Goal: Transaction & Acquisition: Purchase product/service

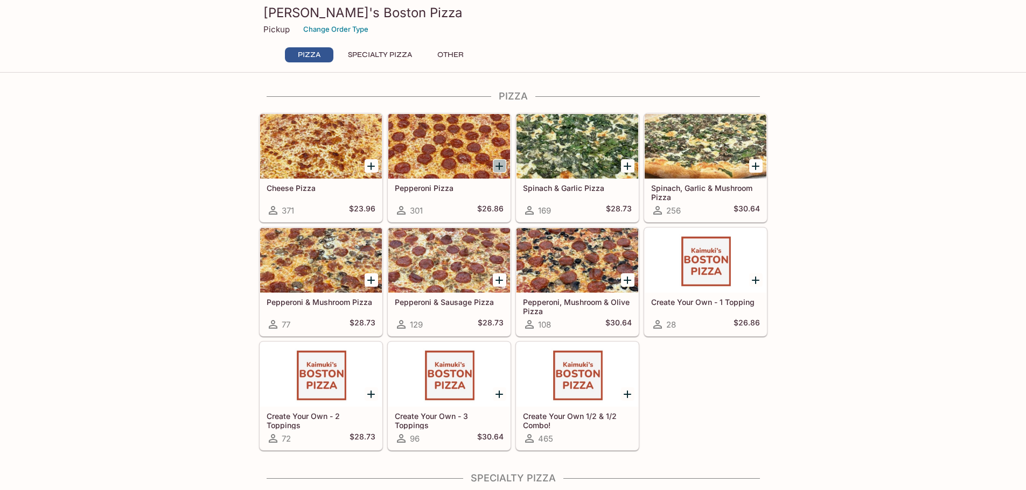
click at [500, 164] on icon "Add Pepperoni Pizza" at bounding box center [499, 167] width 8 height 8
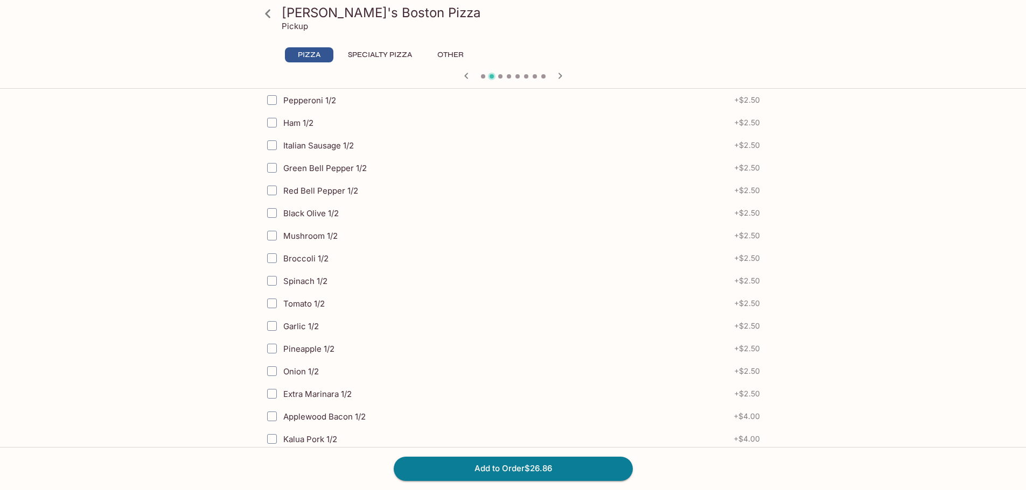
scroll to position [269, 0]
click at [539, 460] on button "Add to Order $26.86" at bounding box center [513, 469] width 239 height 24
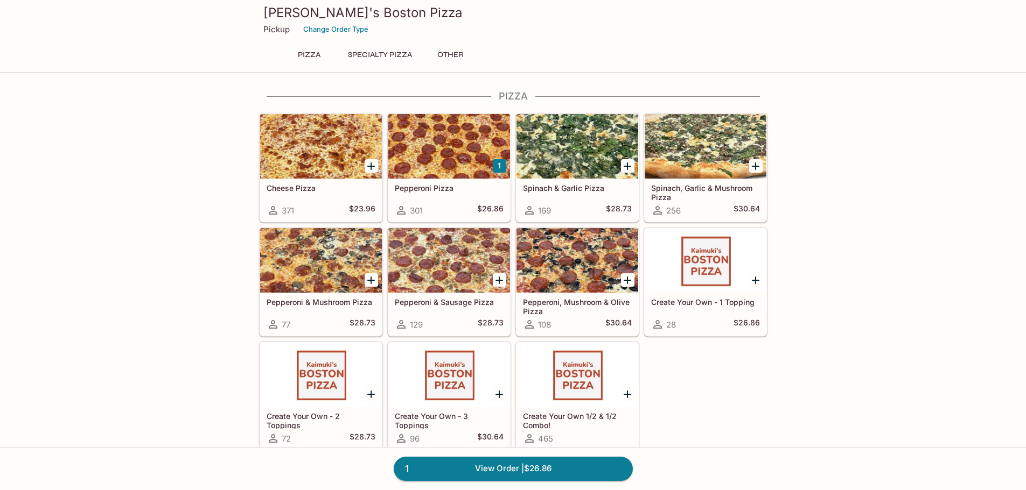
click at [563, 173] on div at bounding box center [577, 146] width 122 height 65
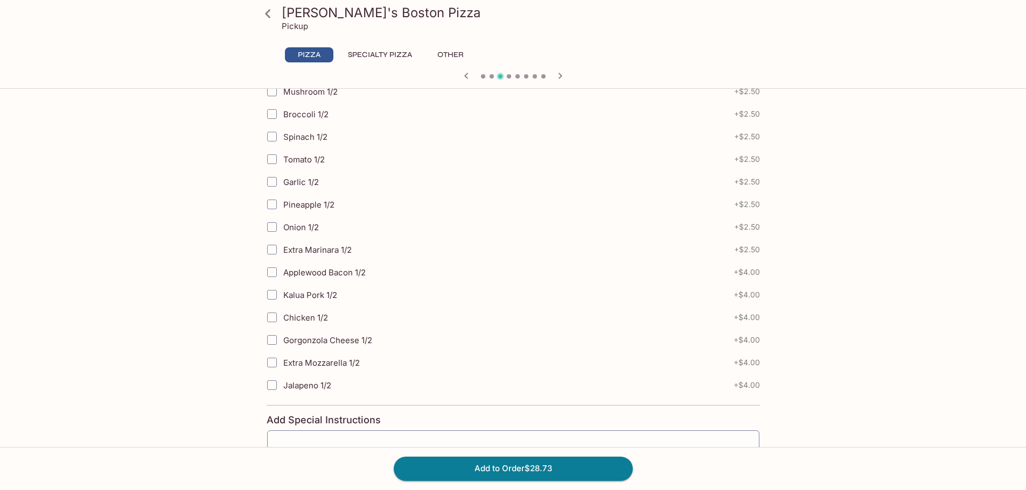
scroll to position [513, 0]
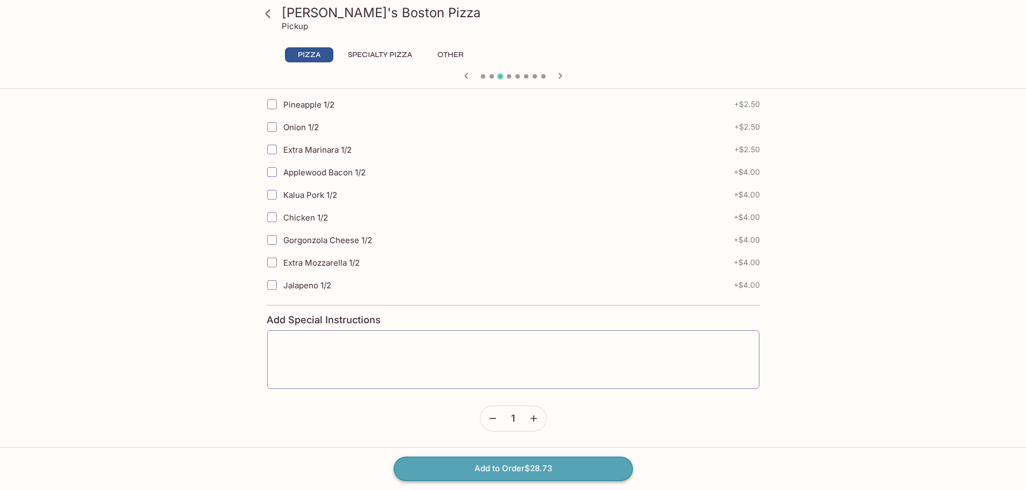
click at [532, 471] on button "Add to Order $28.73" at bounding box center [513, 469] width 239 height 24
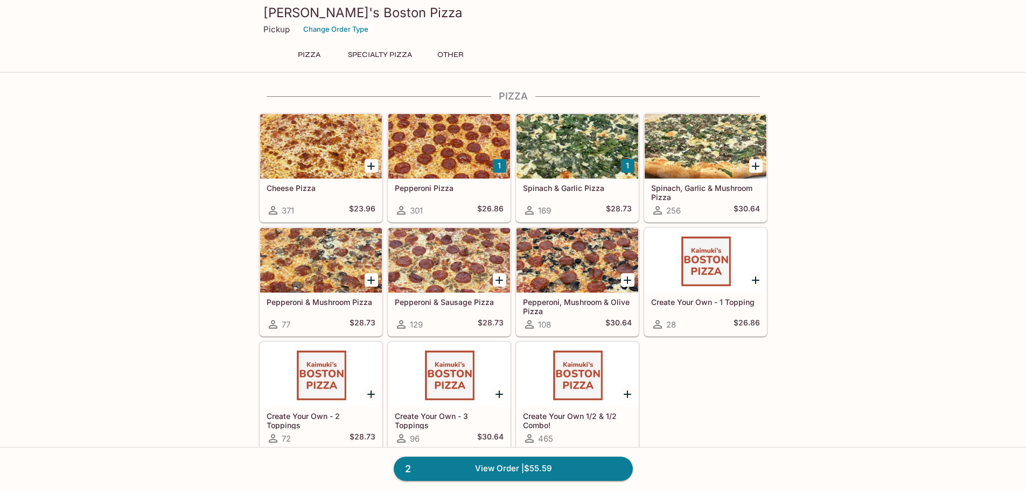
click at [378, 57] on button "Specialty Pizza" at bounding box center [380, 54] width 76 height 15
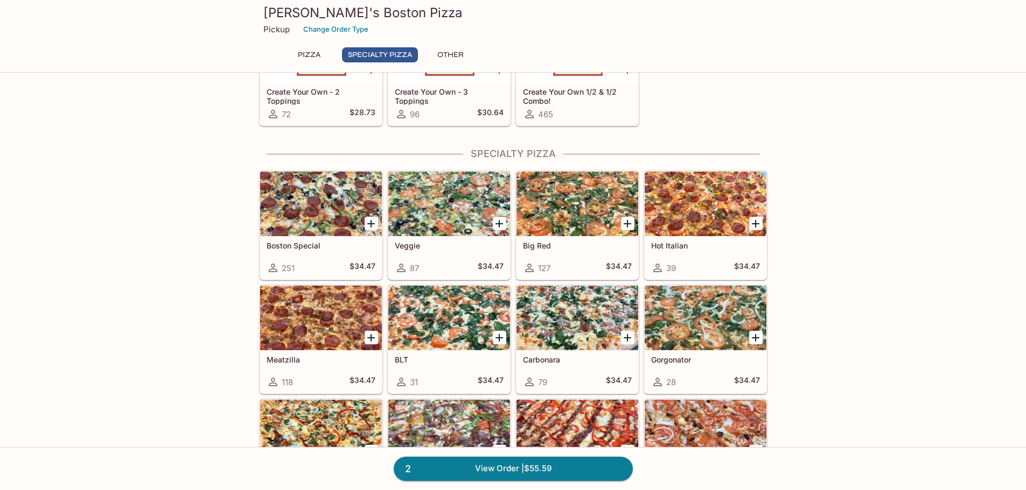
scroll to position [381, 0]
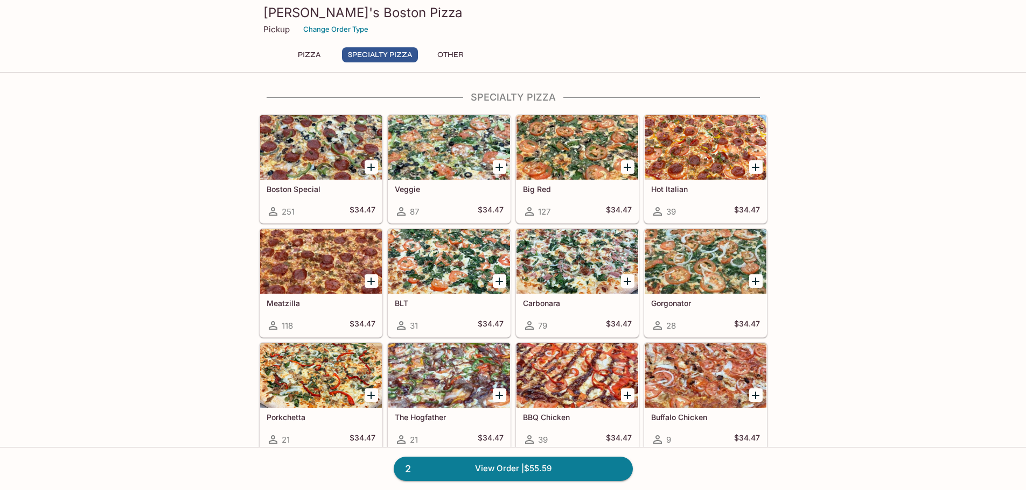
click at [458, 56] on button "Other" at bounding box center [450, 54] width 48 height 15
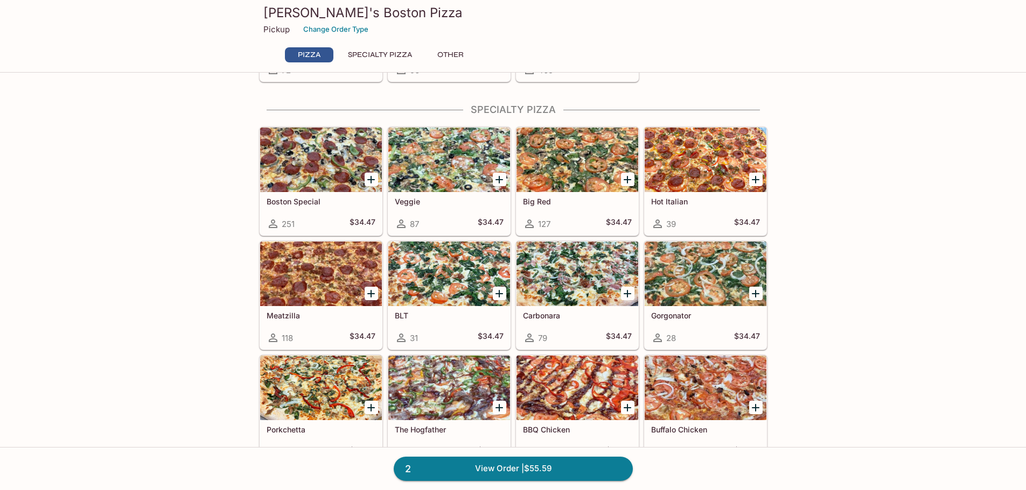
scroll to position [377, 0]
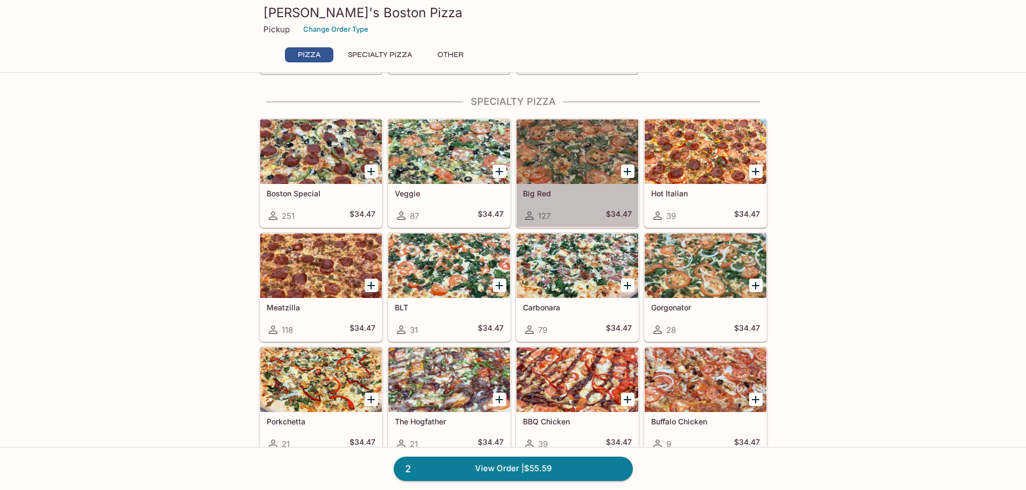
click at [549, 192] on h5 "Big Red" at bounding box center [577, 193] width 109 height 9
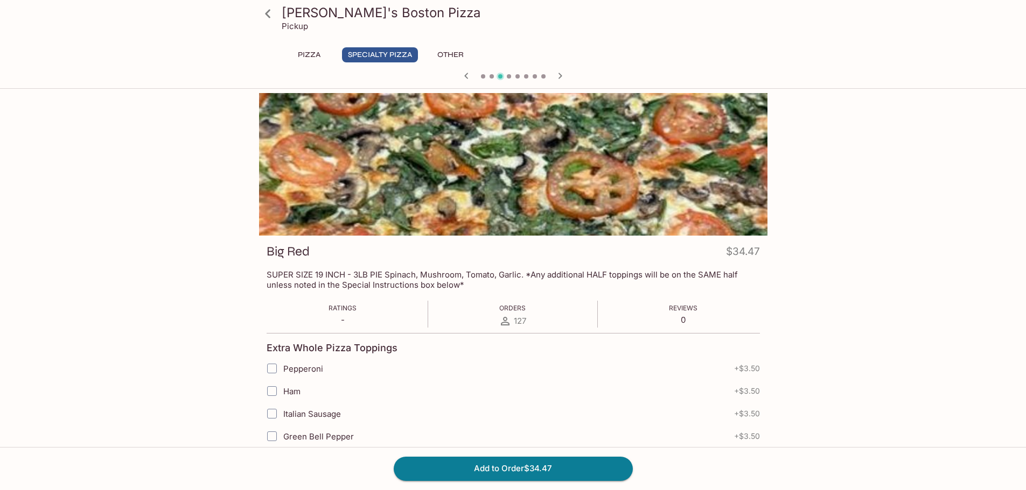
click at [463, 77] on icon "button" at bounding box center [466, 75] width 13 height 13
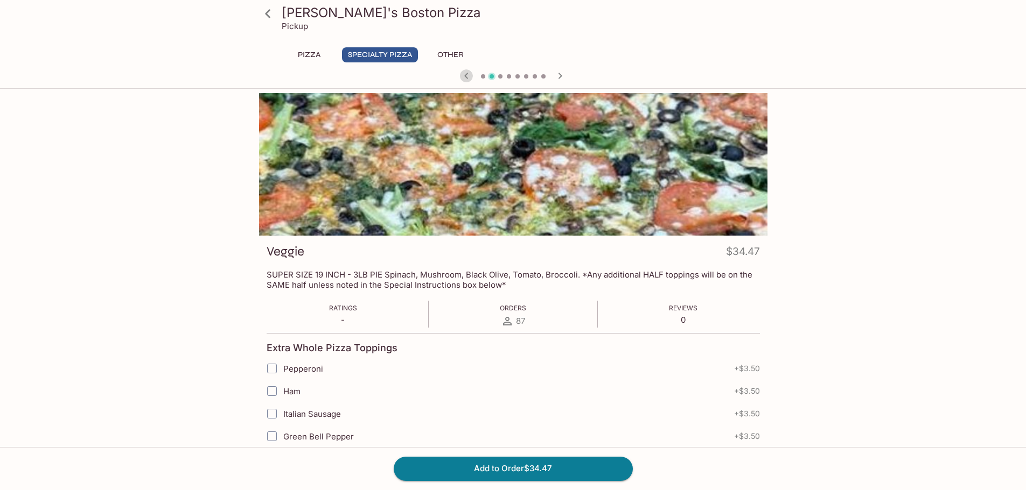
click at [463, 77] on icon "button" at bounding box center [466, 75] width 13 height 13
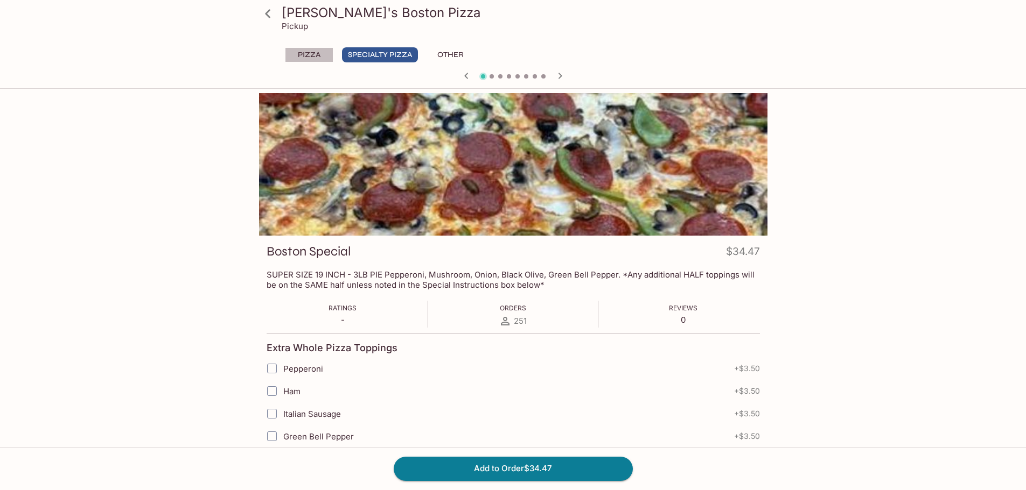
click at [301, 52] on button "Pizza" at bounding box center [309, 54] width 48 height 15
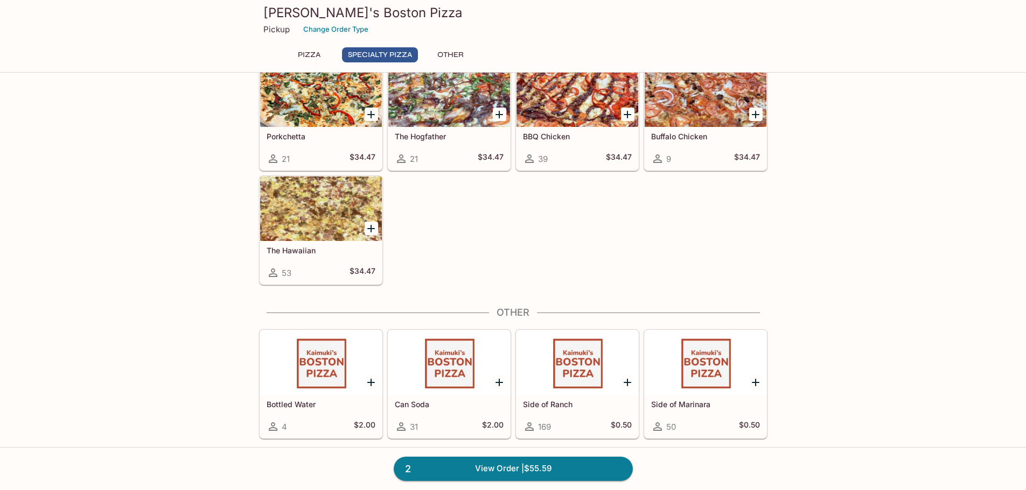
scroll to position [665, 0]
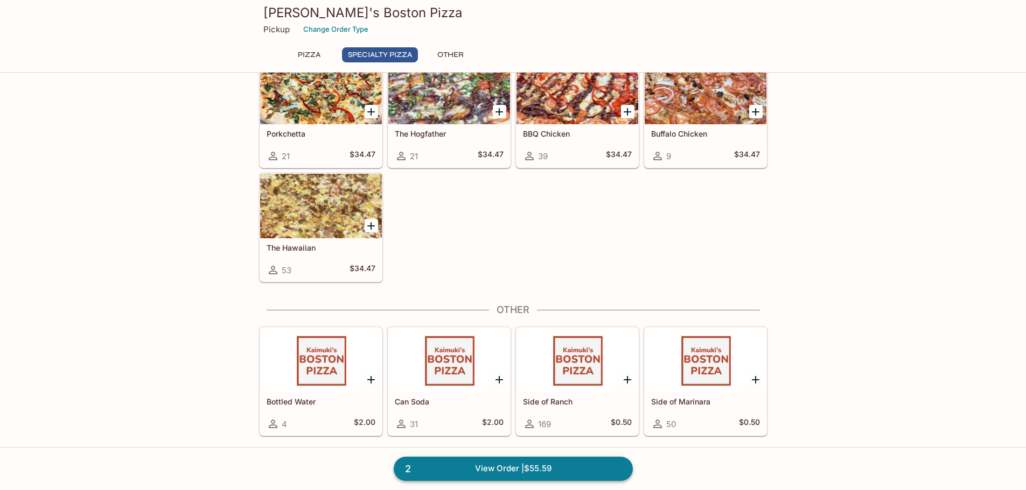
click at [497, 468] on link "2 View Order | $55.59" at bounding box center [513, 469] width 239 height 24
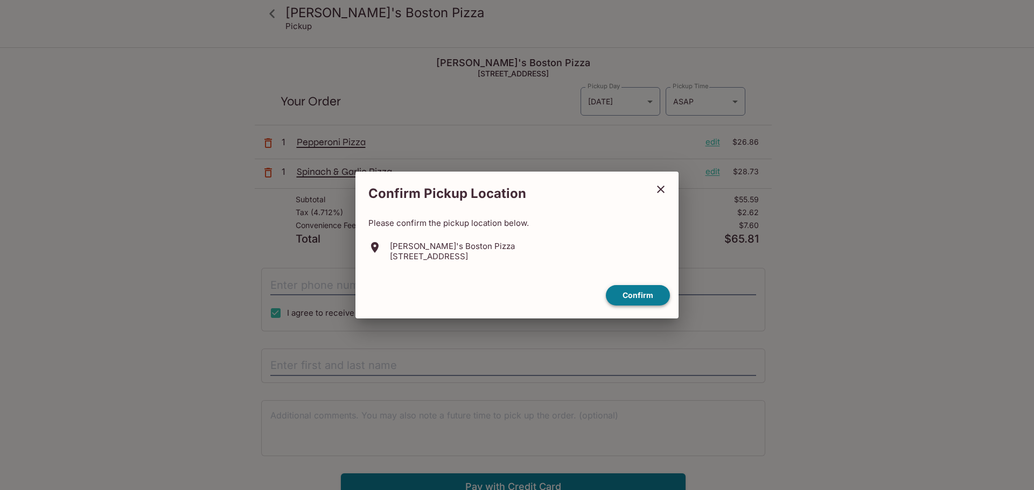
click at [645, 294] on button "Confirm" at bounding box center [638, 295] width 64 height 21
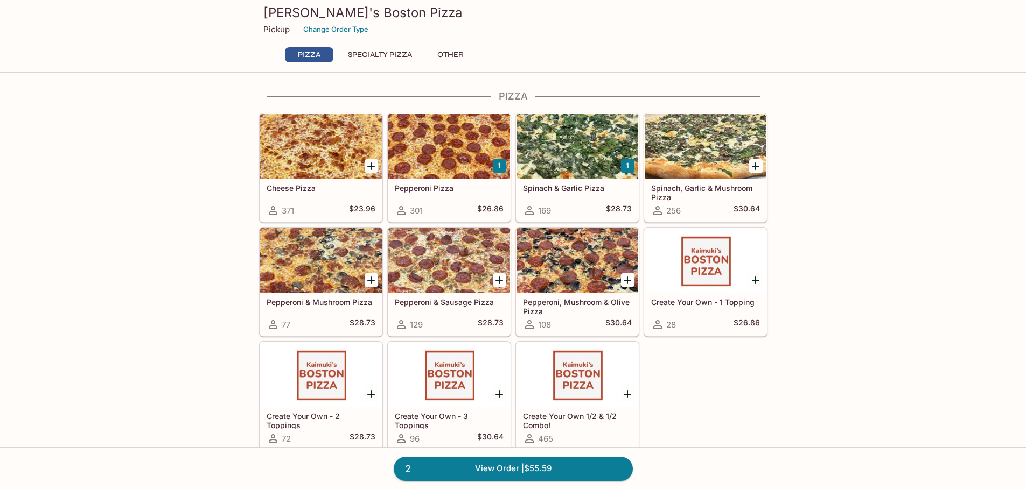
drag, startPoint x: 1033, startPoint y: 162, endPoint x: 391, endPoint y: 55, distance: 649.9
click at [391, 55] on button "Specialty Pizza" at bounding box center [380, 54] width 76 height 15
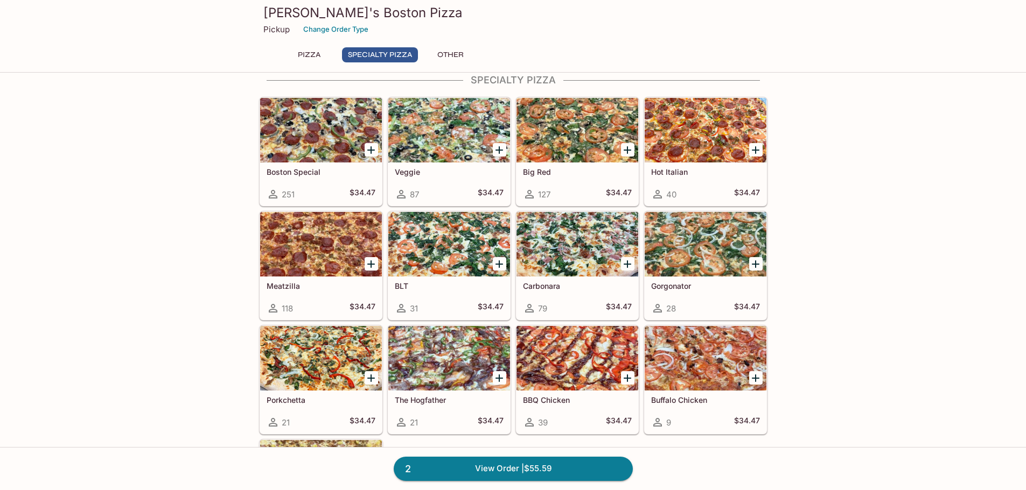
scroll to position [381, 0]
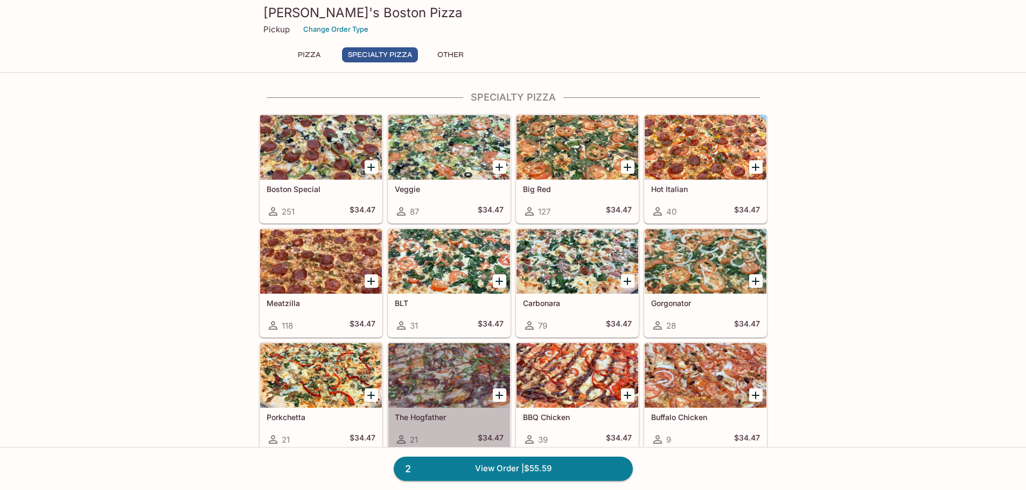
click at [448, 385] on div at bounding box center [449, 375] width 122 height 65
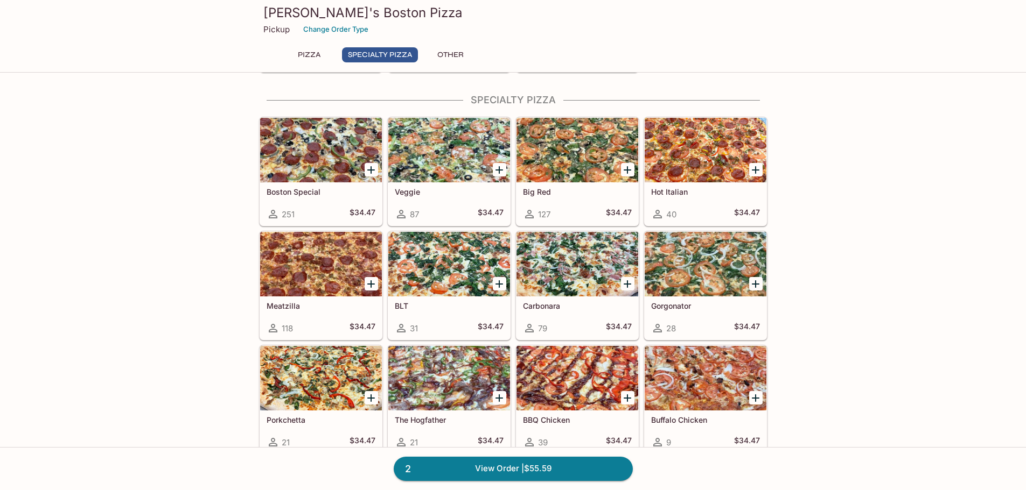
scroll to position [398, 0]
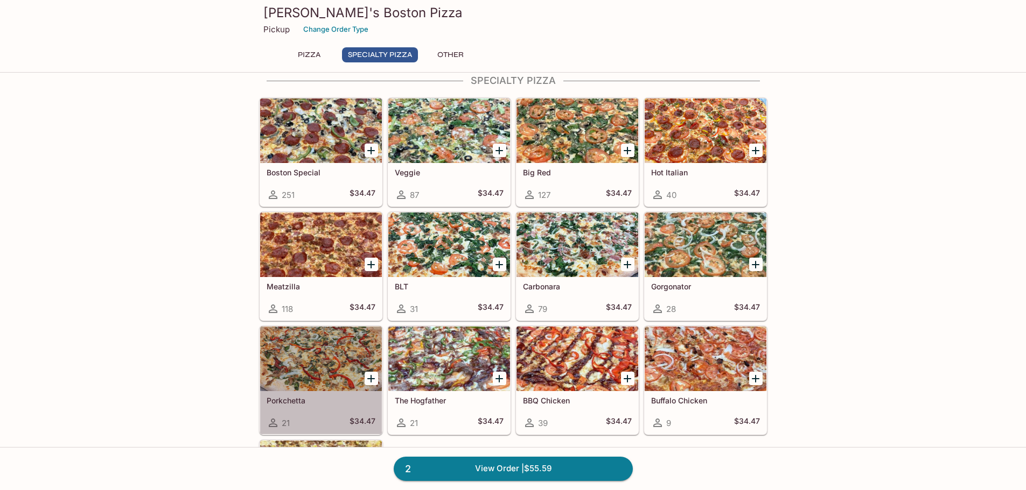
click at [315, 367] on div at bounding box center [321, 359] width 122 height 65
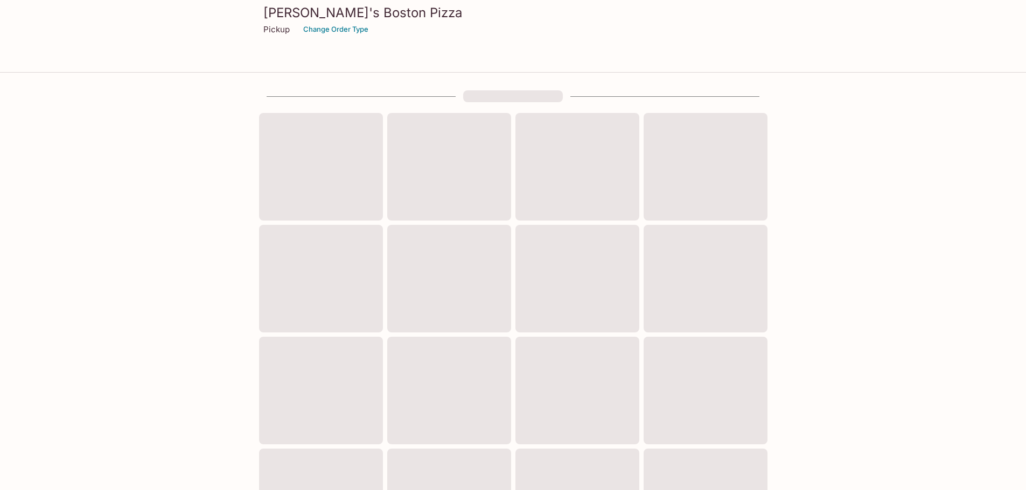
scroll to position [344, 0]
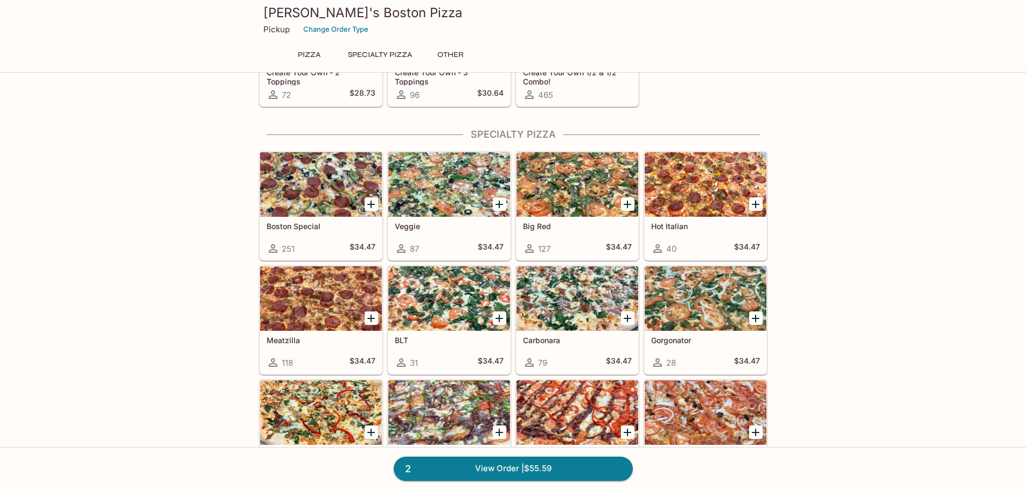
click at [687, 304] on div at bounding box center [705, 298] width 122 height 65
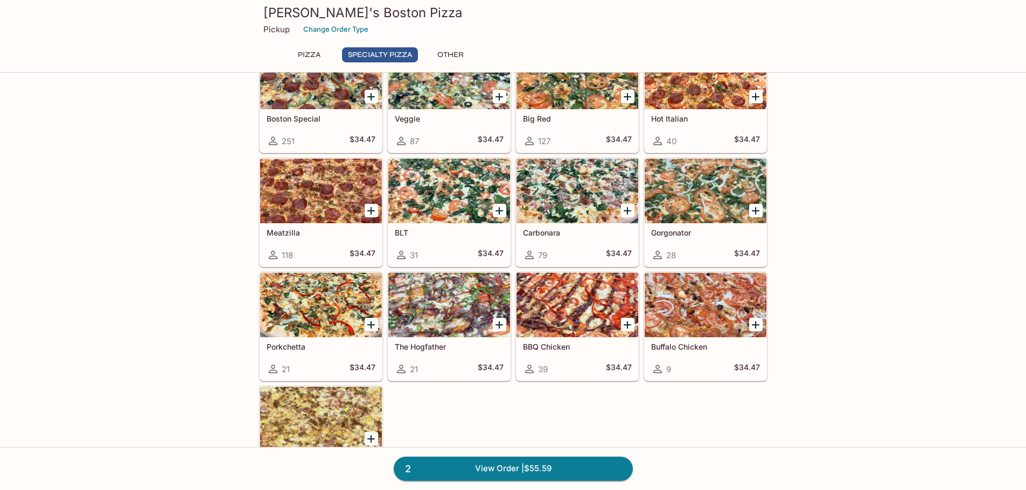
scroll to position [398, 0]
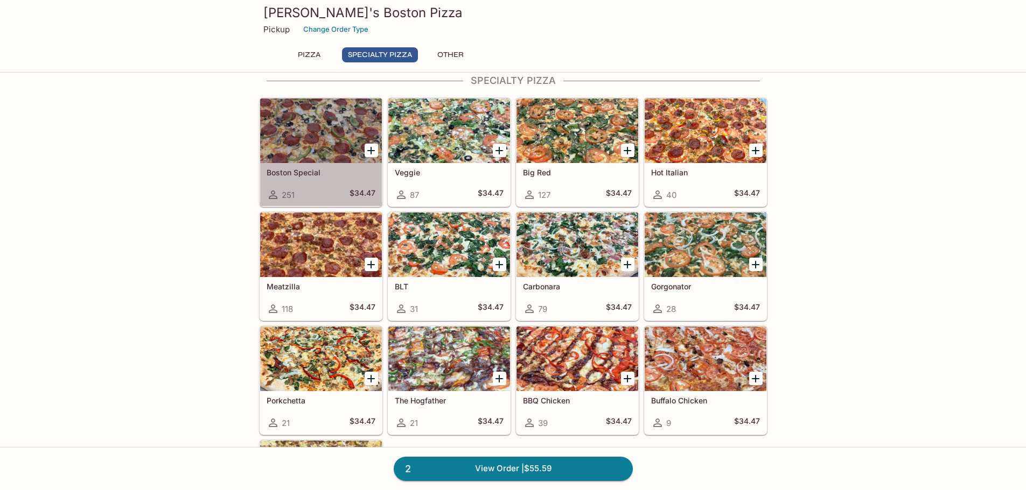
click at [288, 127] on div at bounding box center [321, 131] width 122 height 65
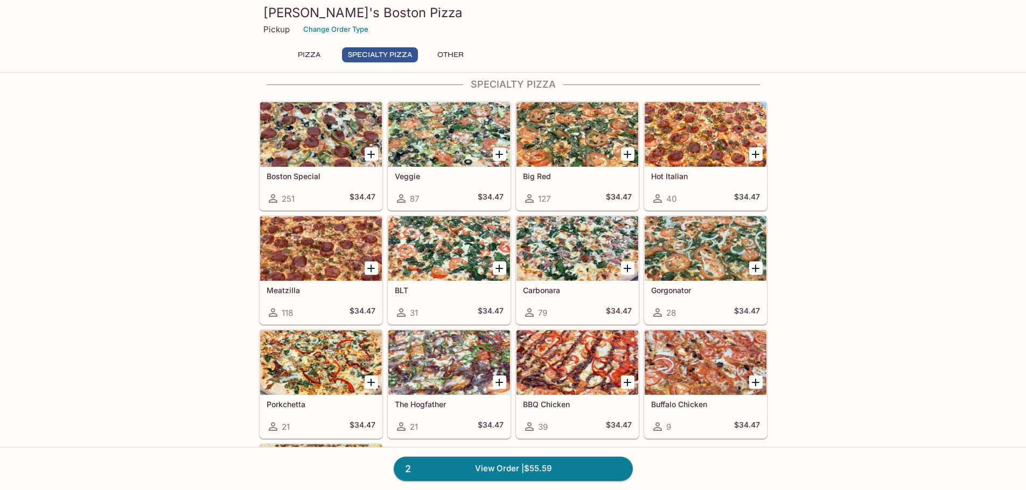
scroll to position [450, 0]
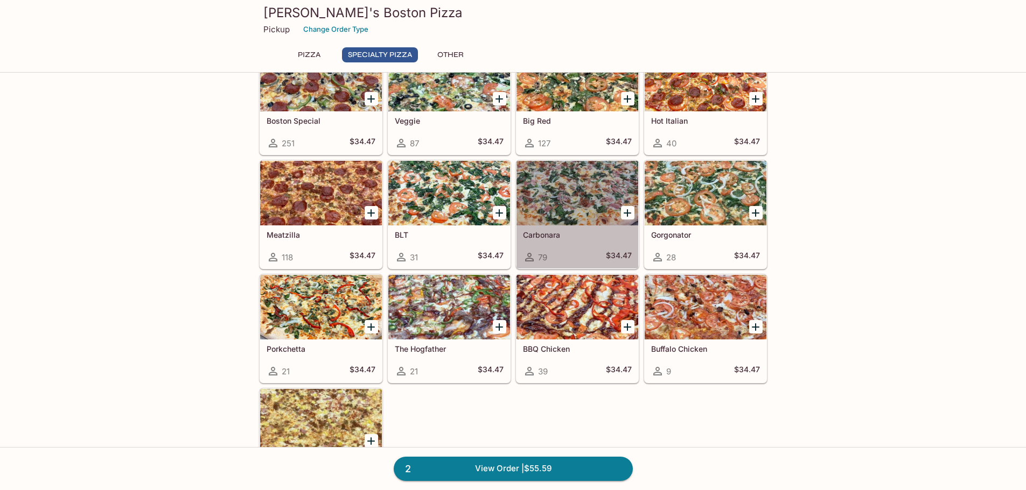
click at [594, 206] on div at bounding box center [577, 193] width 122 height 65
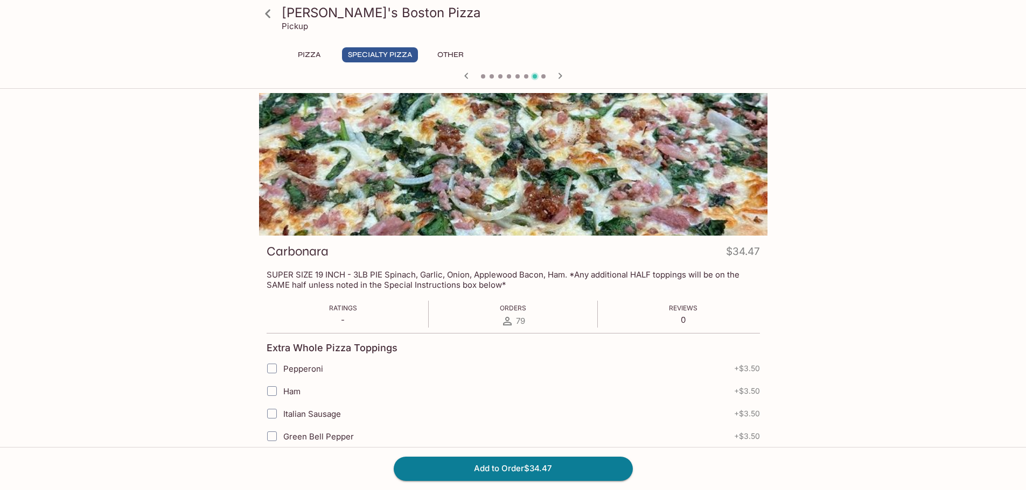
scroll to position [344, 0]
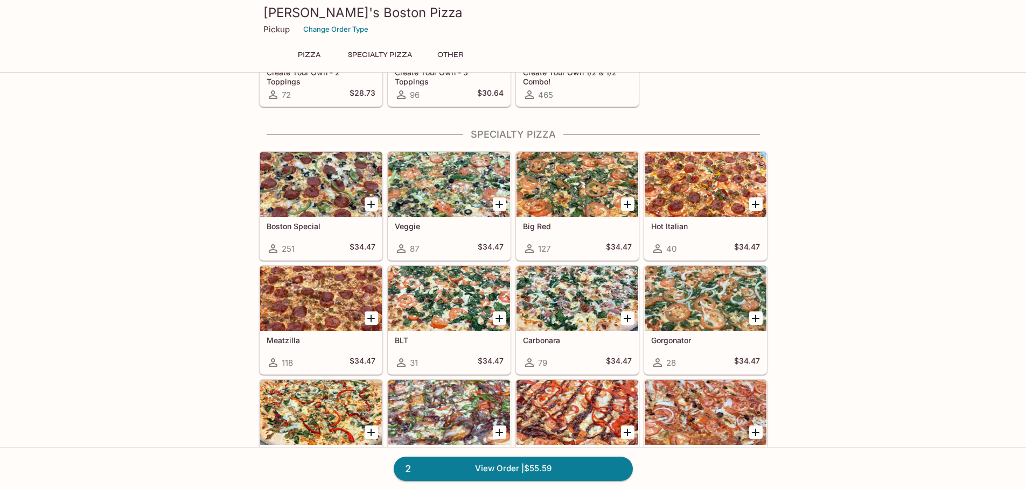
click at [315, 167] on div at bounding box center [321, 184] width 122 height 65
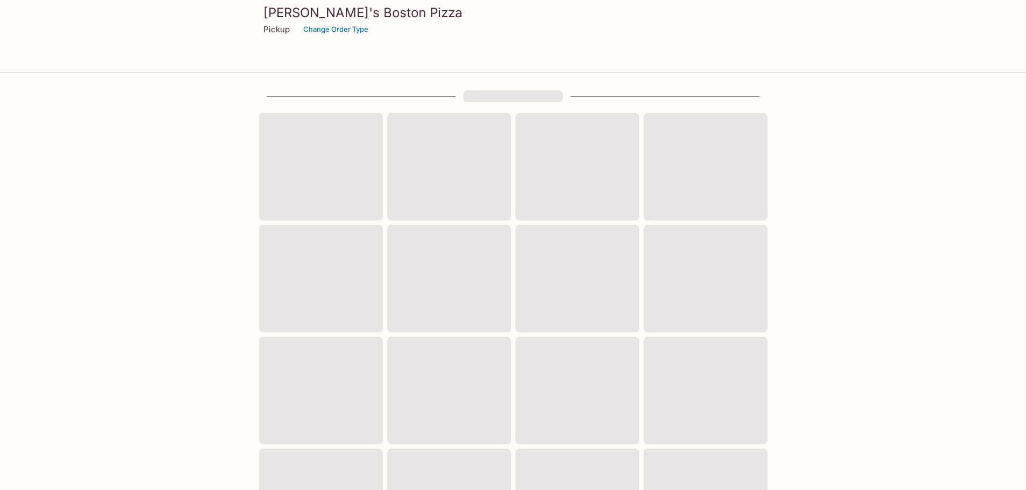
scroll to position [344, 0]
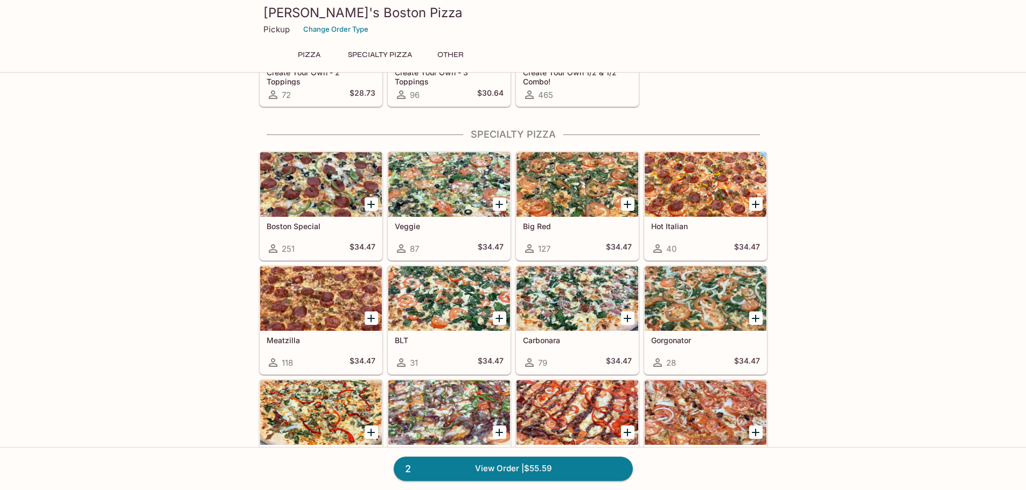
click at [697, 290] on div at bounding box center [705, 298] width 122 height 65
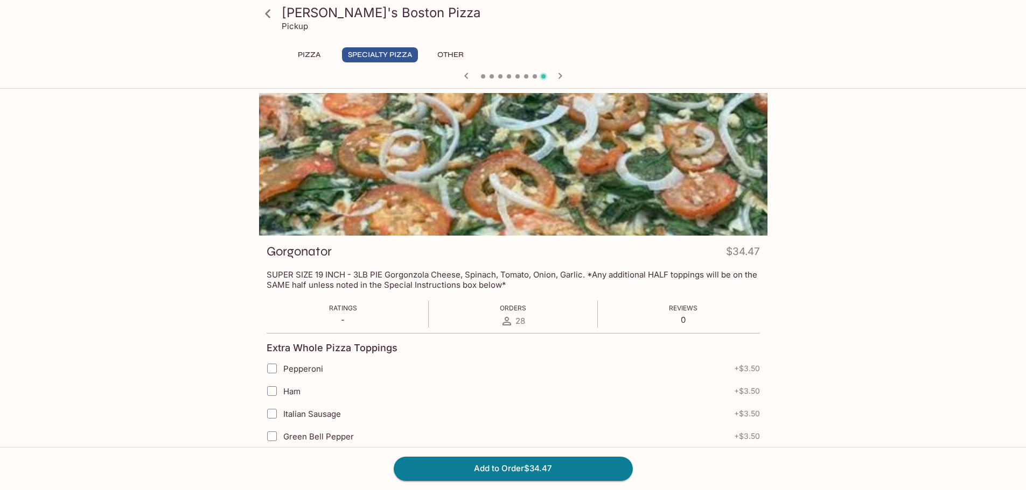
scroll to position [344, 0]
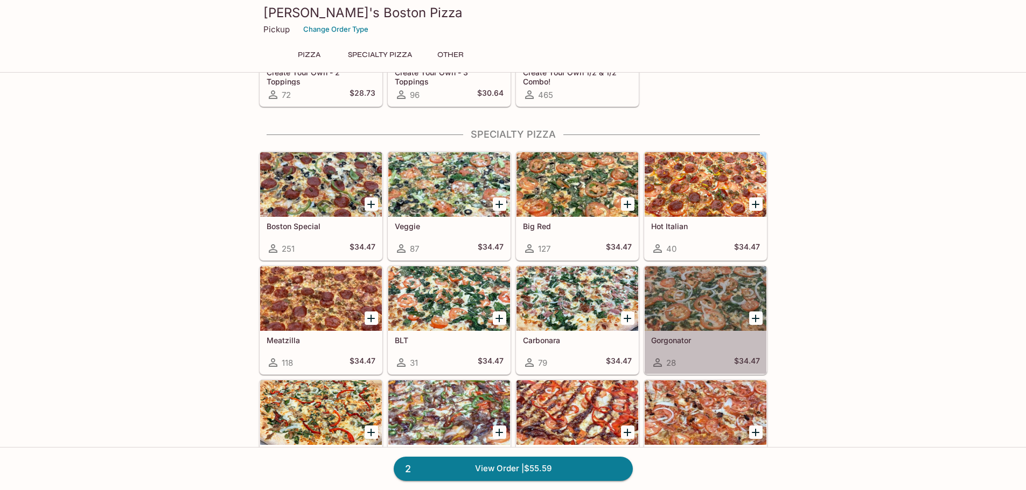
click at [715, 310] on div at bounding box center [705, 298] width 122 height 65
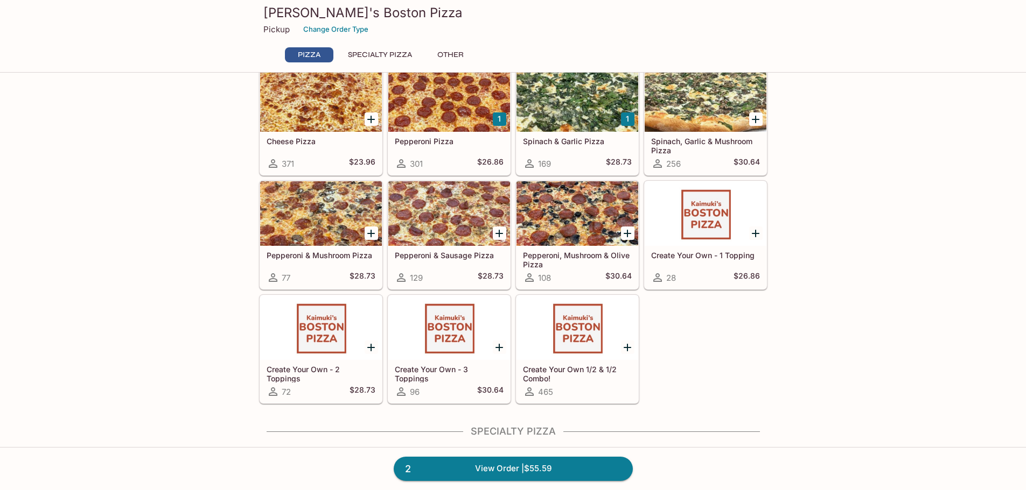
scroll to position [45, 0]
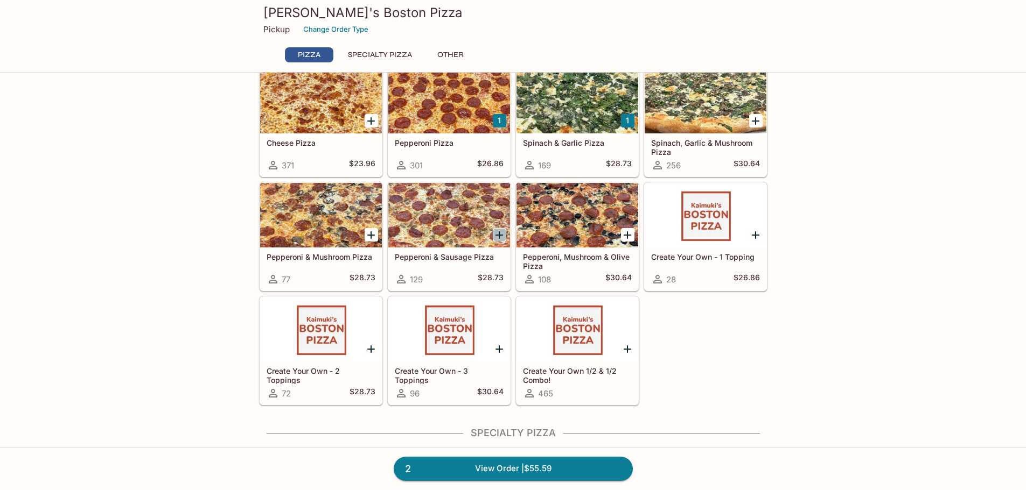
click at [497, 237] on icon "Add Pepperoni & Sausage Pizza" at bounding box center [499, 235] width 13 height 13
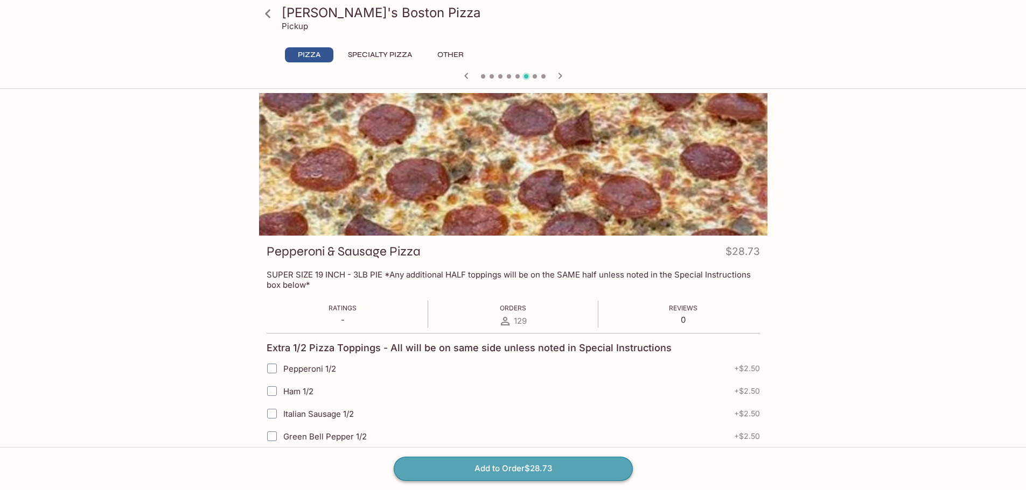
click at [509, 469] on button "Add to Order $28.73" at bounding box center [513, 469] width 239 height 24
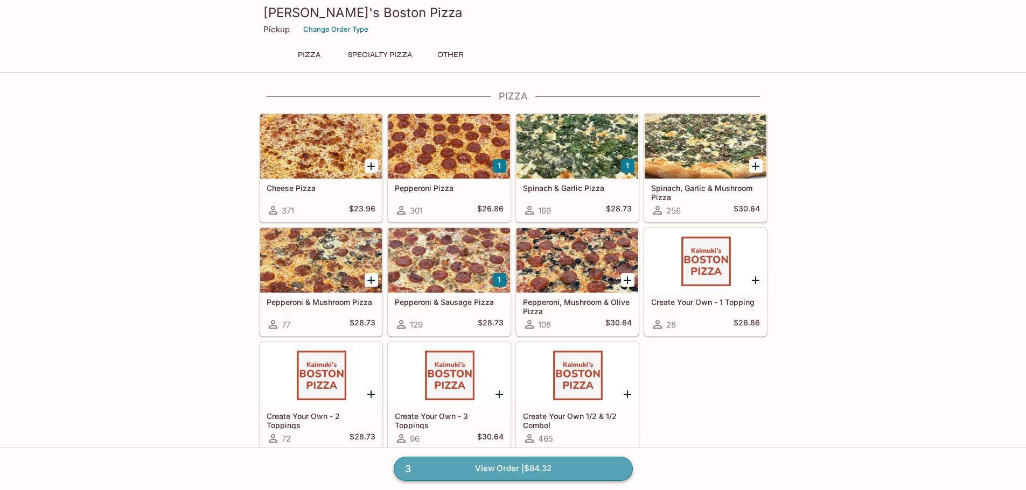
click at [482, 471] on link "3 View Order | $84.32" at bounding box center [513, 469] width 239 height 24
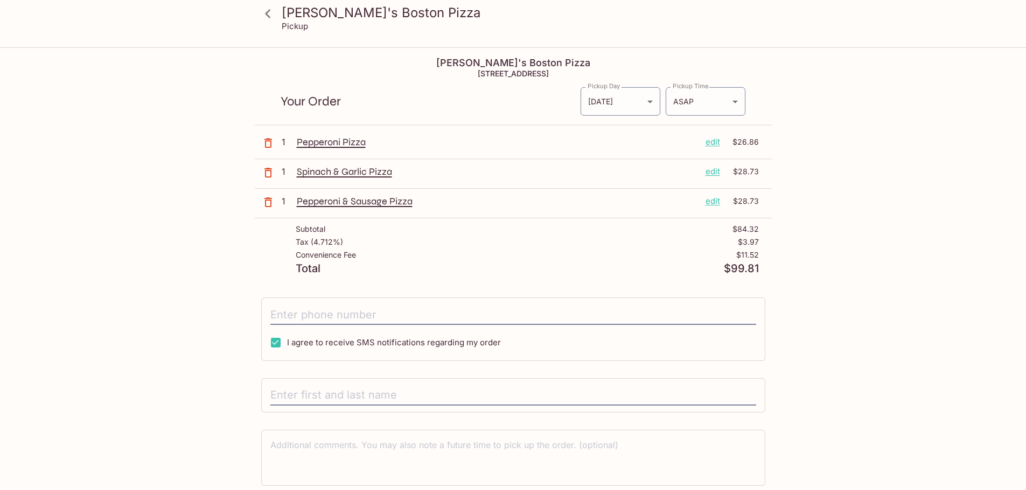
click at [711, 141] on p "edit" at bounding box center [712, 142] width 15 height 12
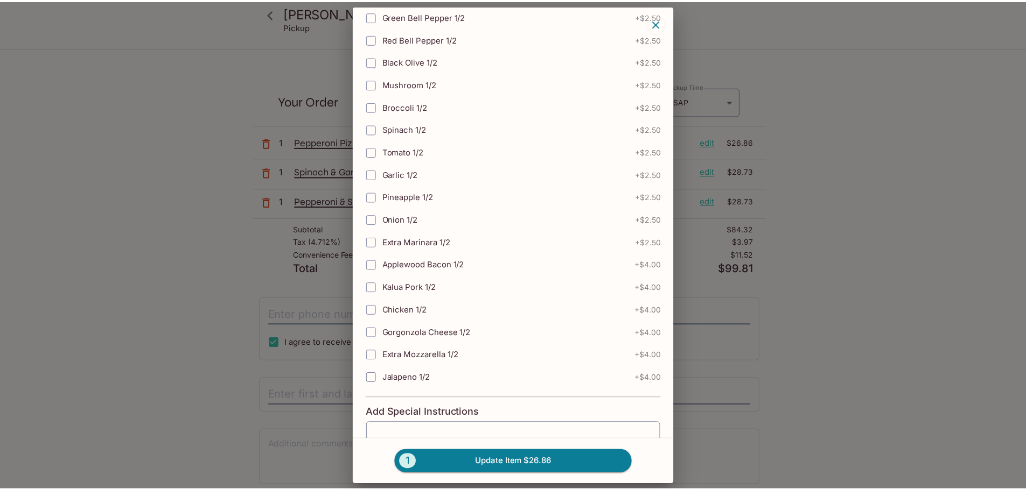
scroll to position [331, 0]
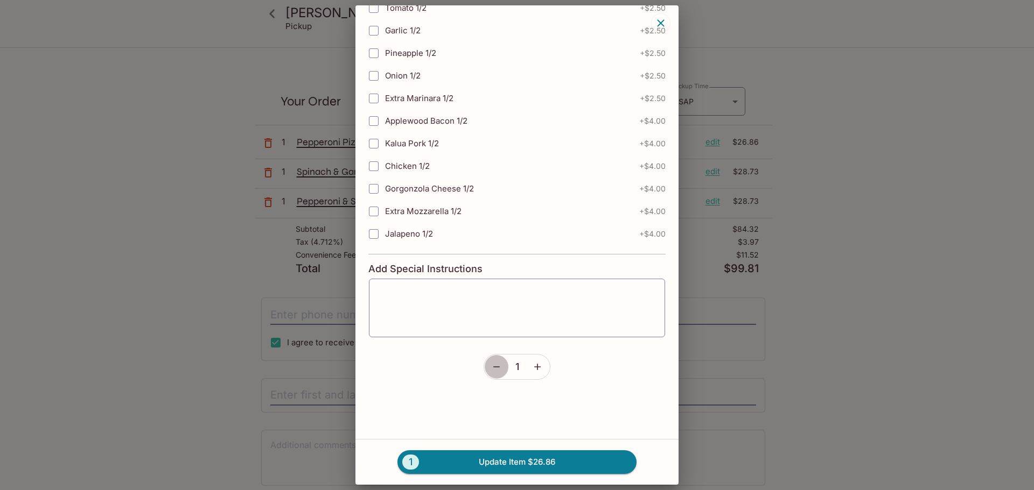
click at [489, 375] on button "button" at bounding box center [496, 367] width 25 height 25
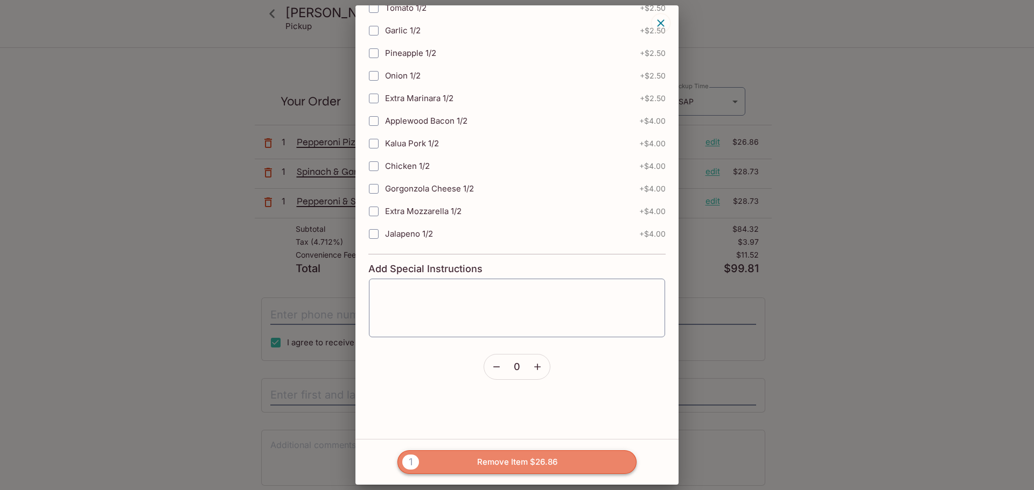
click at [504, 465] on button "1 Remove Item $26.86" at bounding box center [516, 463] width 239 height 24
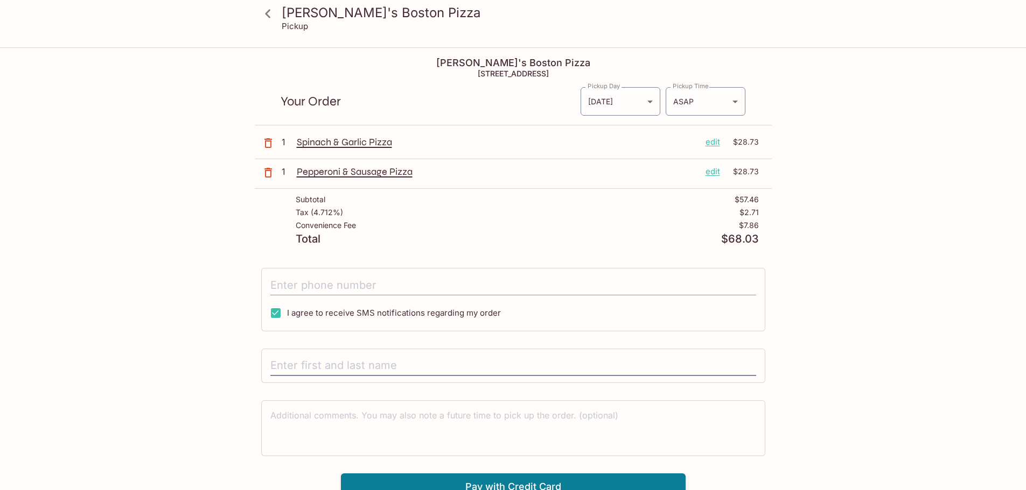
click at [329, 280] on input "tel" at bounding box center [513, 285] width 486 height 20
type input "[PHONE_NUMBER]"
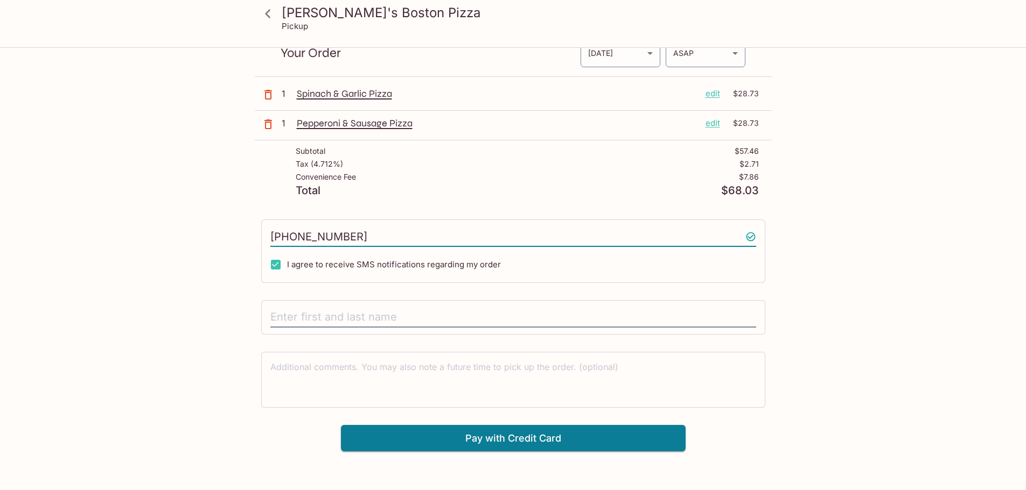
scroll to position [46, 0]
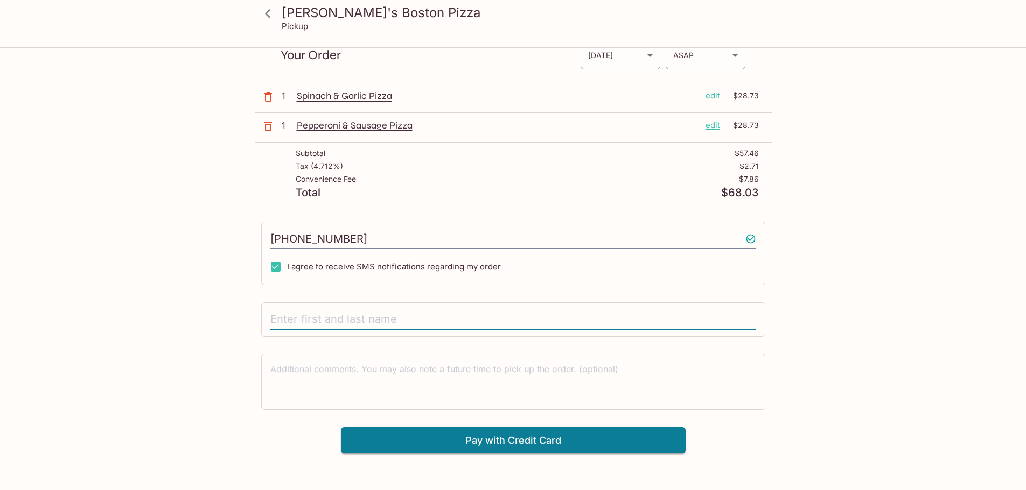
click at [293, 318] on input "text" at bounding box center [513, 320] width 486 height 20
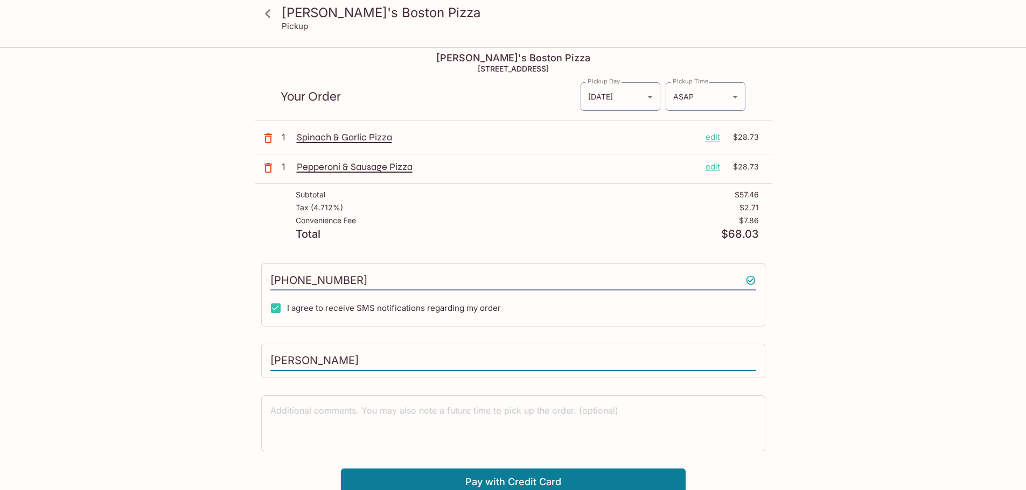
scroll to position [0, 0]
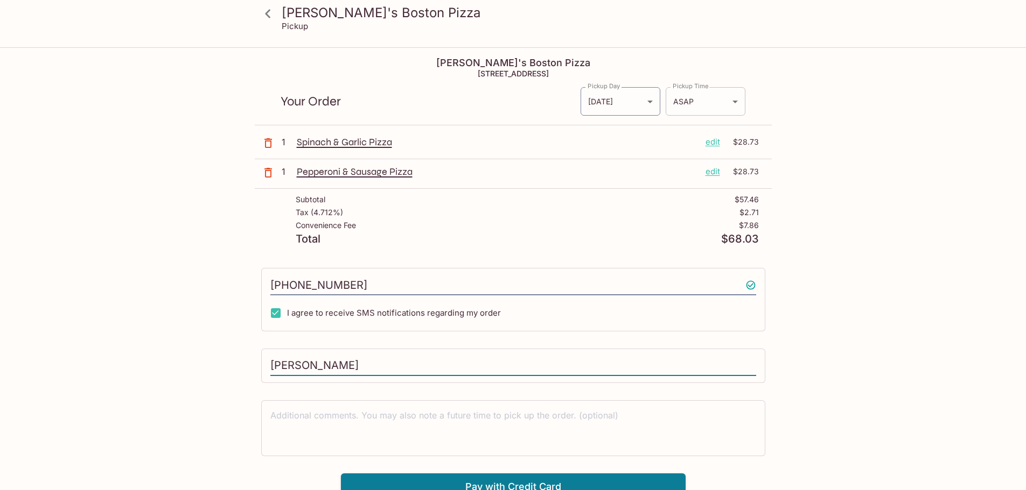
type input "[PERSON_NAME]"
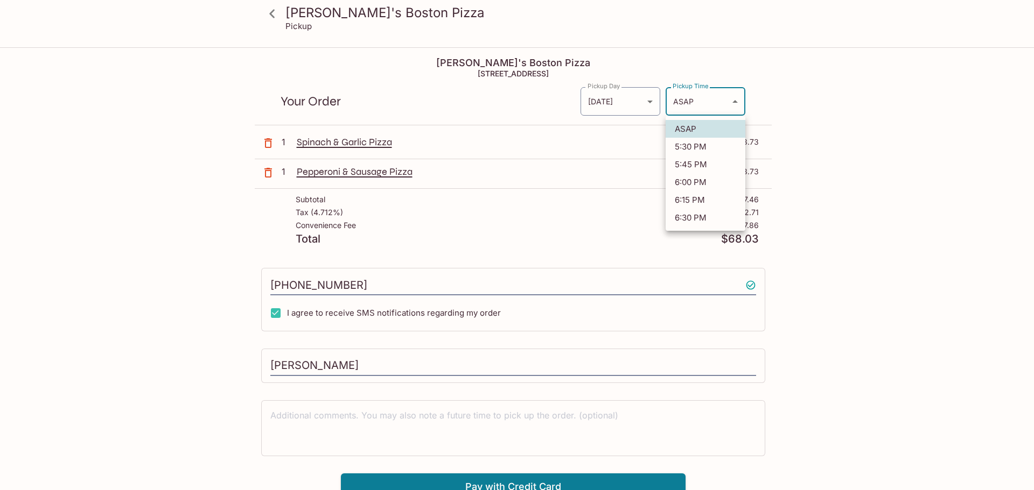
click at [693, 108] on body "Kaimuki's Boston Pizza Pickup Kaimuki's Boston Pizza [STREET_ADDRESS] Your Orde…" at bounding box center [517, 293] width 1034 height 490
click at [676, 169] on li "5:45 PM" at bounding box center [705, 165] width 80 height 18
type input "[DATE]T03:45:53.000000Z"
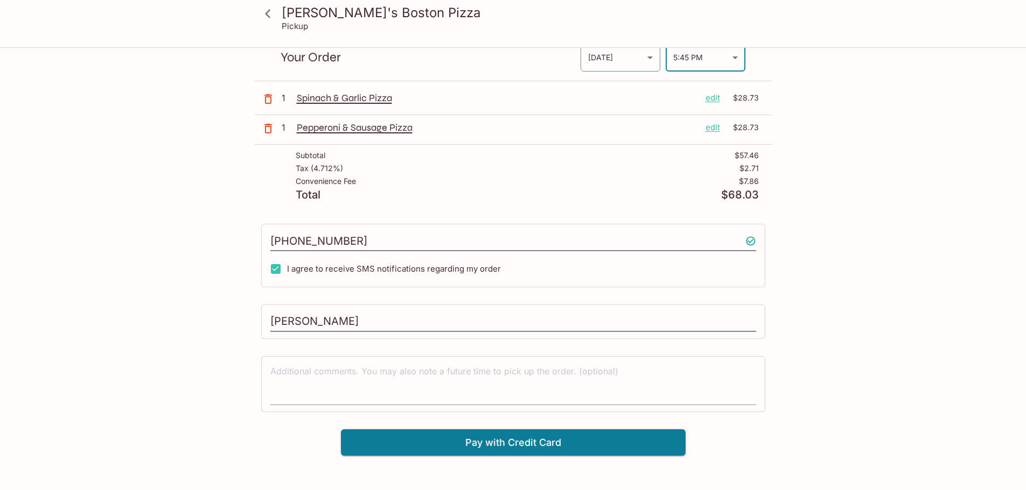
scroll to position [48, 0]
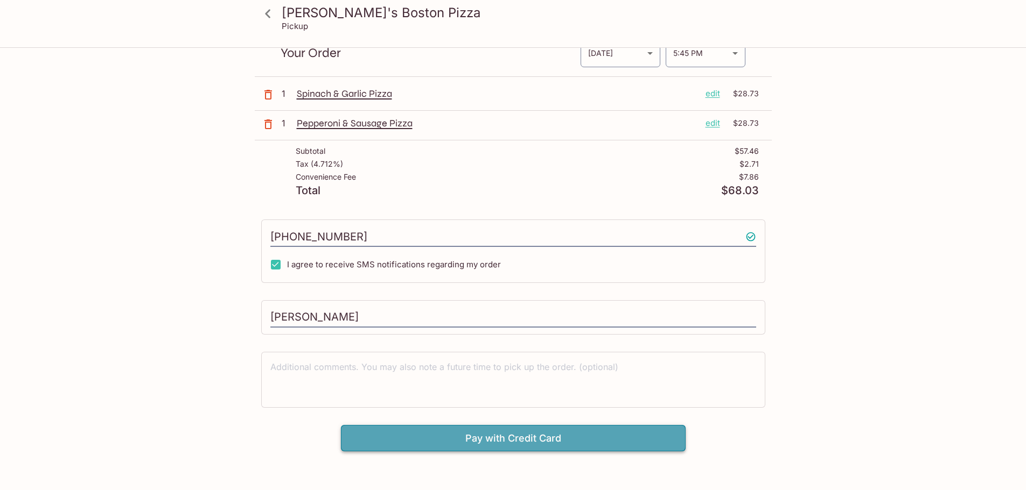
click at [485, 426] on button "Pay with Credit Card" at bounding box center [513, 438] width 345 height 27
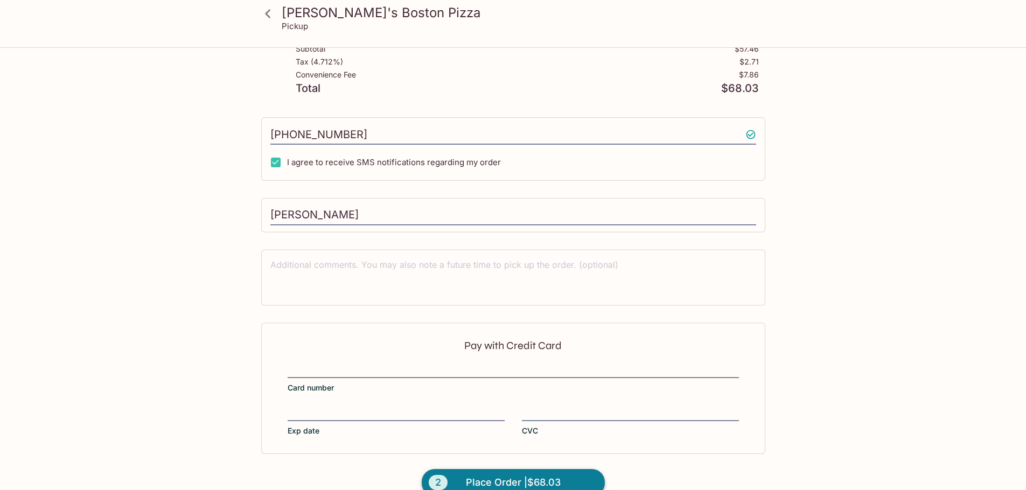
scroll to position [172, 0]
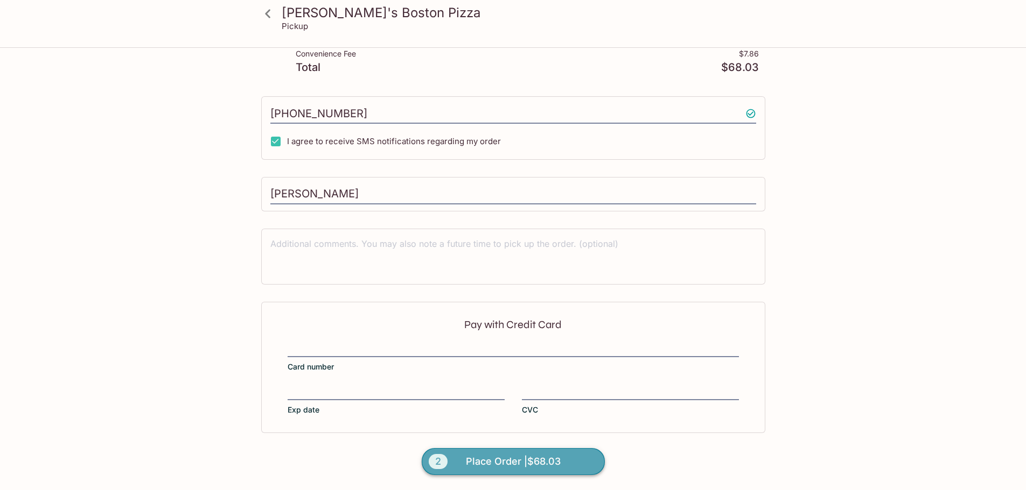
click at [493, 464] on span "Place Order | $68.03" at bounding box center [513, 461] width 95 height 17
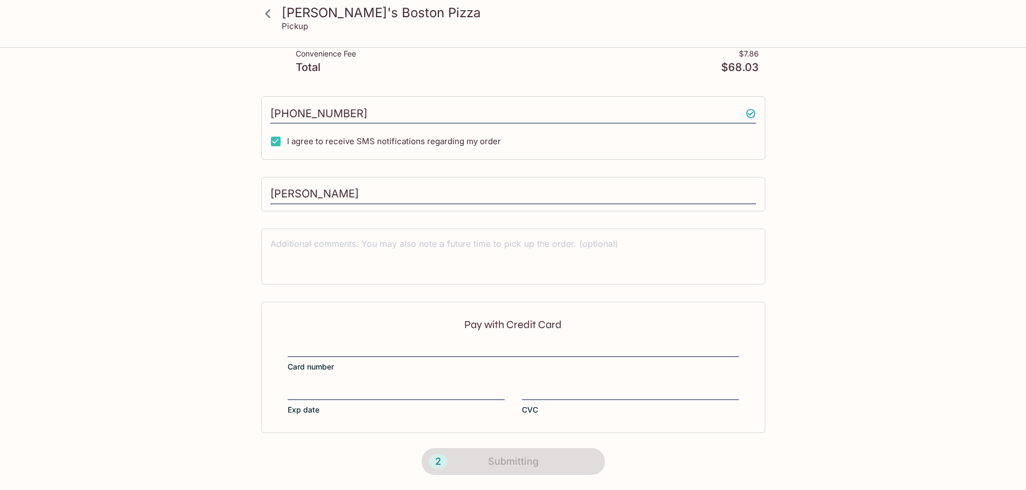
scroll to position [103, 0]
